Goal: Task Accomplishment & Management: Complete application form

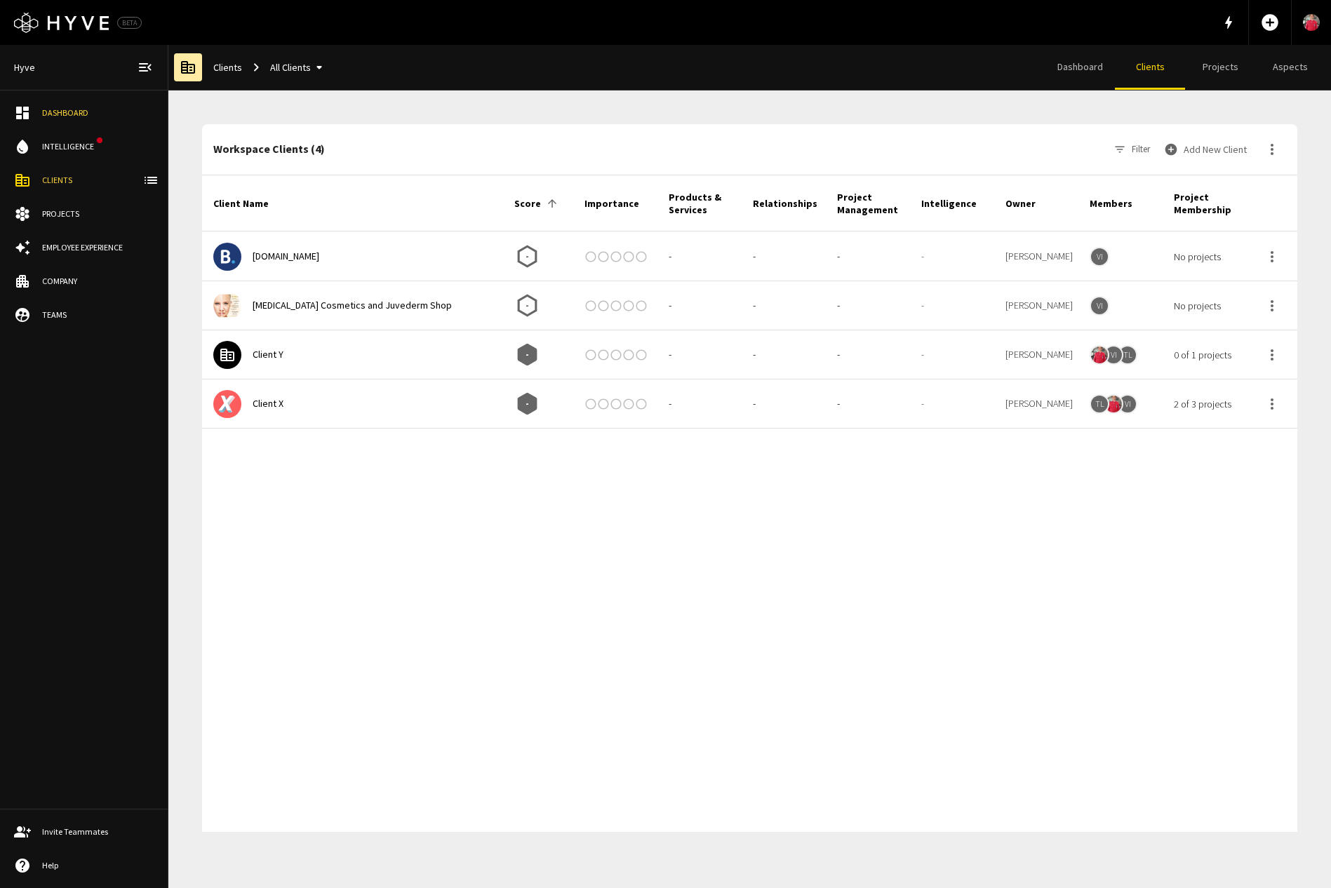
click at [1212, 144] on button "Add New Client" at bounding box center [1206, 149] width 91 height 28
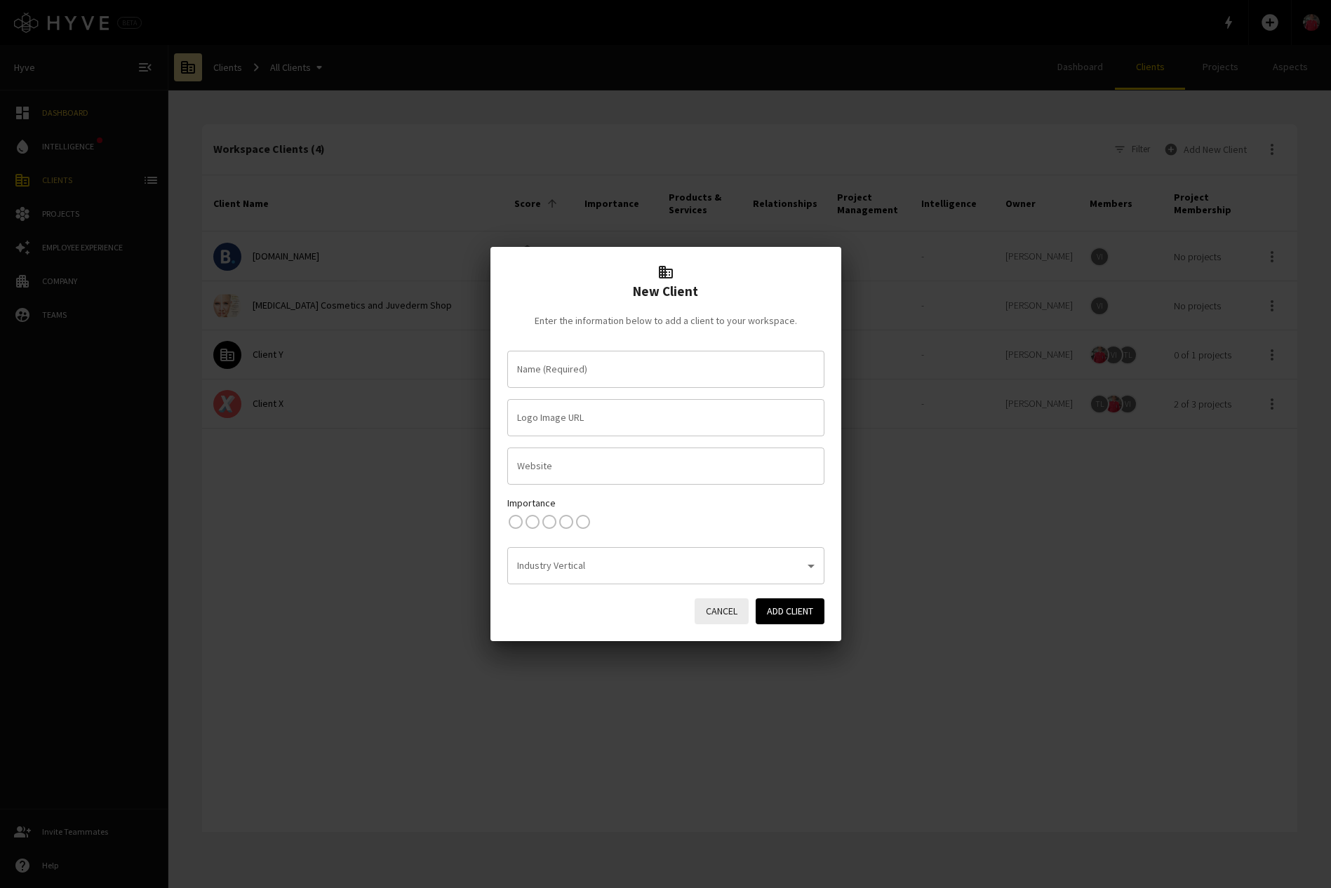
click at [593, 361] on input "Name (Required)" at bounding box center [666, 369] width 305 height 25
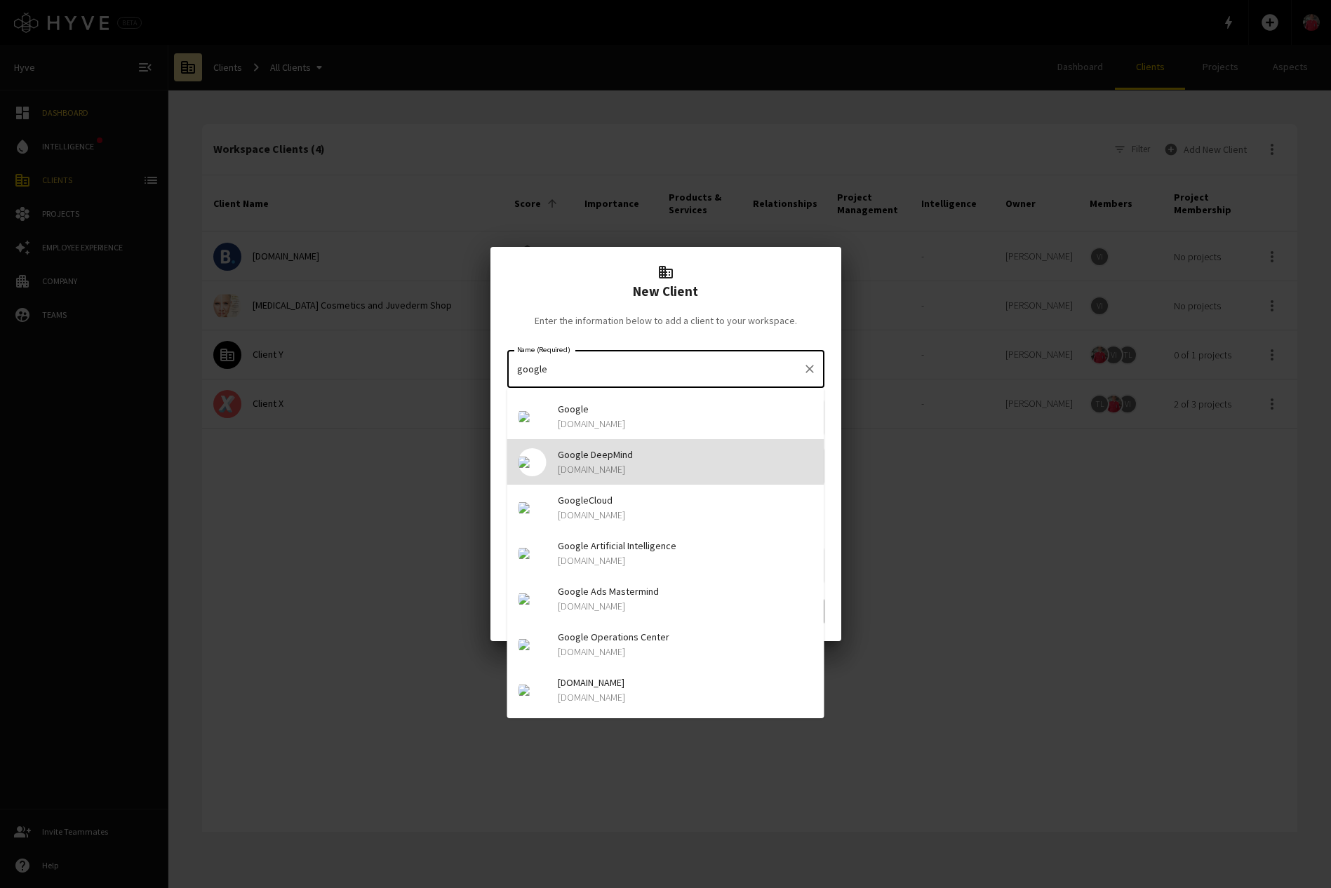
type input "Google DeepMind"
type input "https://img.logo.dev/deepmind.google?token=pk_UErwU6x7RHqLpa8H86zLDg"
type input "deepmind.google"
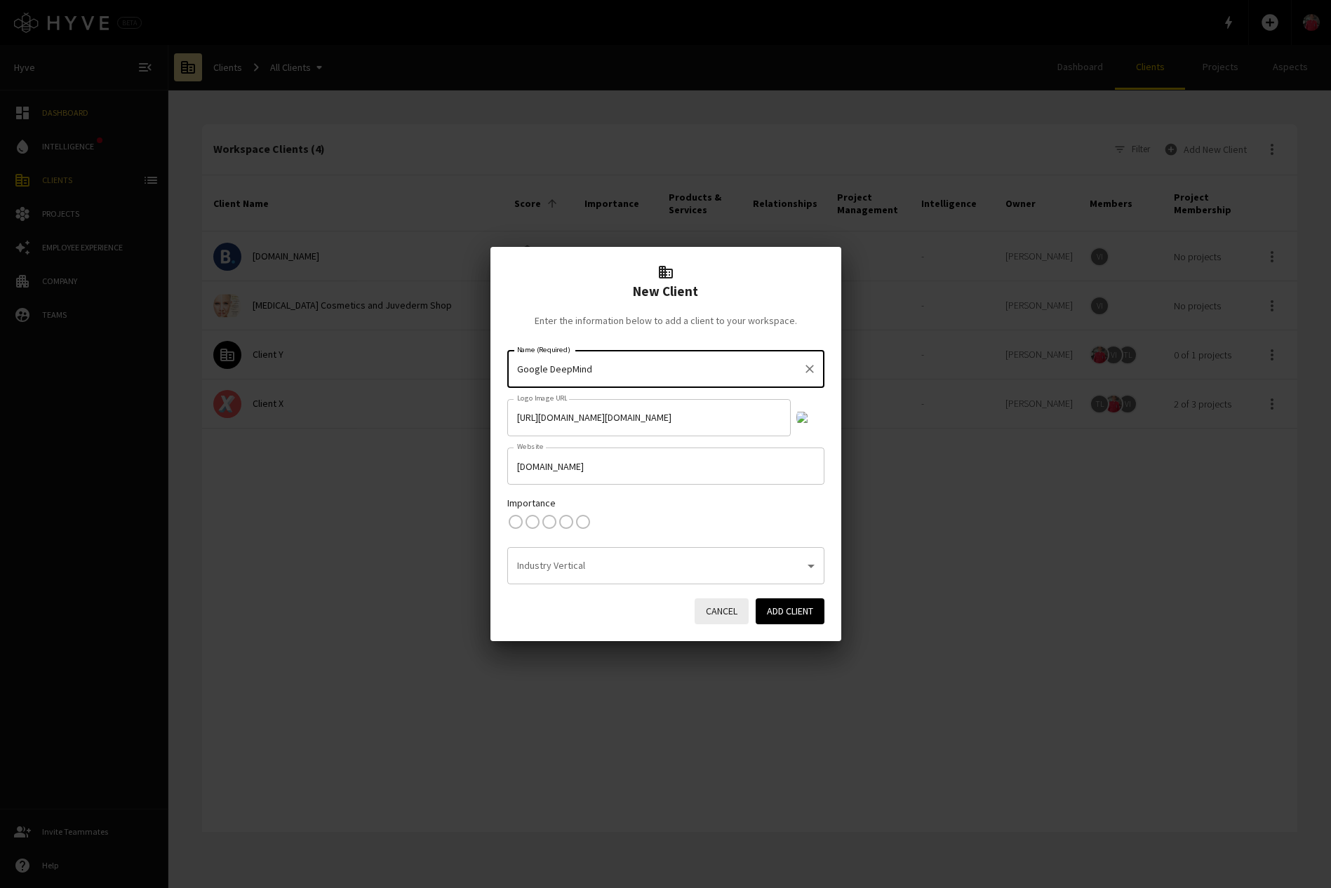
type input "Google DeepMind"
click at [714, 420] on input "https://img.logo.dev/deepmind.google?token=pk_UErwU6x7RHqLpa8H86zLDg" at bounding box center [649, 417] width 284 height 37
